Goal: Information Seeking & Learning: Find specific fact

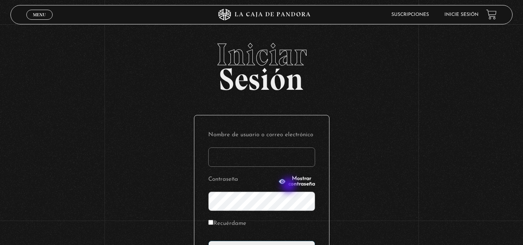
scroll to position [94, 0]
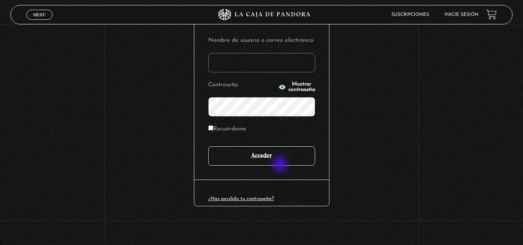
type input "k.alvaradosancho@gmail.com"
click at [281, 165] on input "Acceder" at bounding box center [261, 155] width 107 height 19
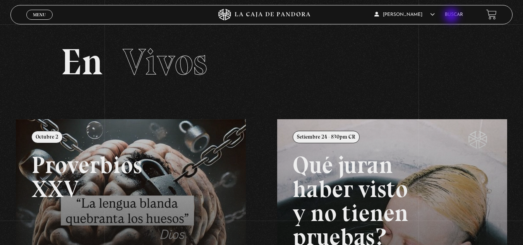
click at [454, 19] on li "Buscar" at bounding box center [453, 15] width 18 height 12
click at [461, 11] on li "Buscar" at bounding box center [453, 15] width 18 height 12
click at [462, 17] on link "Buscar" at bounding box center [453, 14] width 18 height 5
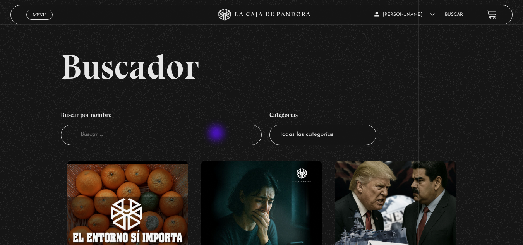
click at [217, 134] on input "Buscador" at bounding box center [161, 135] width 201 height 21
type input "atlas"
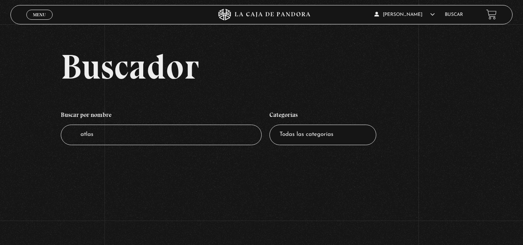
click at [217, 134] on input "atlas" at bounding box center [161, 135] width 201 height 21
